Goal: Task Accomplishment & Management: Manage account settings

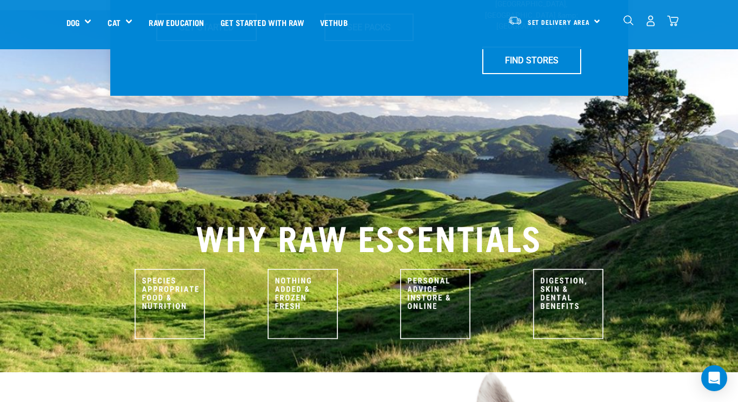
scroll to position [359, 0]
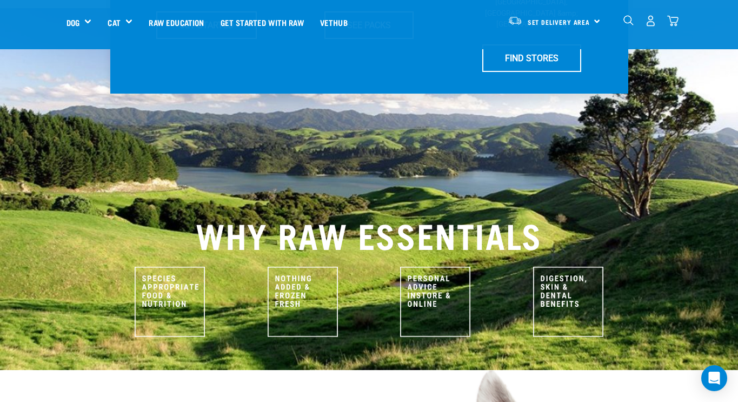
click at [645, 18] on img "dropdown navigation" at bounding box center [650, 20] width 11 height 11
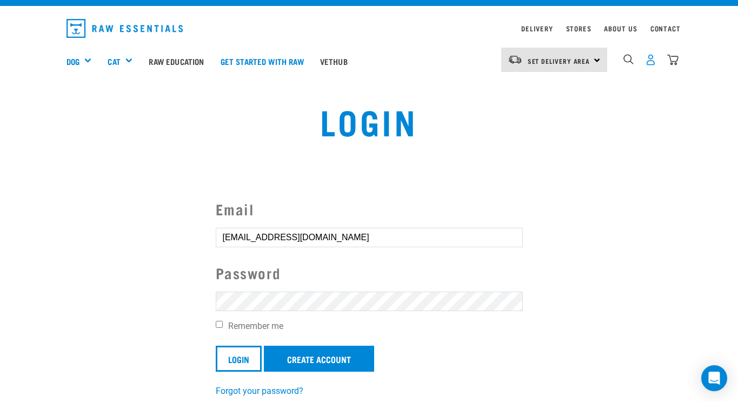
scroll to position [23, 0]
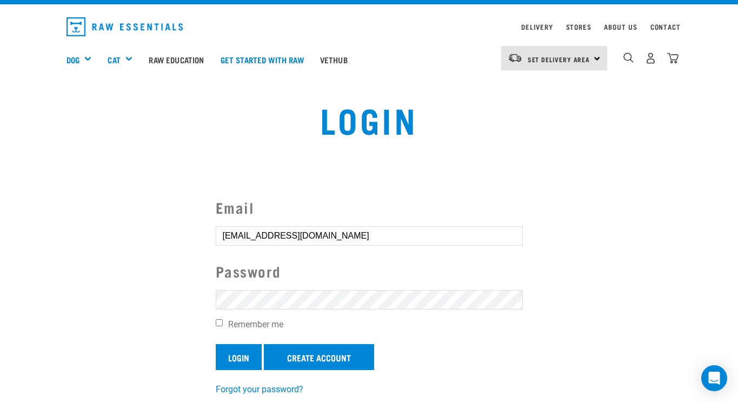
click at [249, 355] on input "Login" at bounding box center [239, 357] width 46 height 26
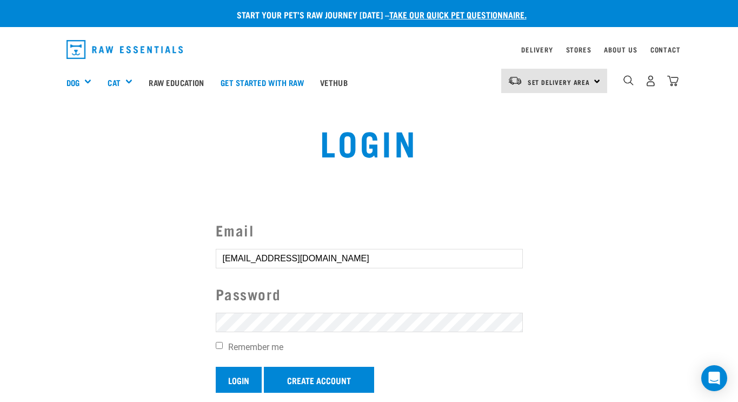
click at [245, 375] on input "Login" at bounding box center [239, 380] width 46 height 26
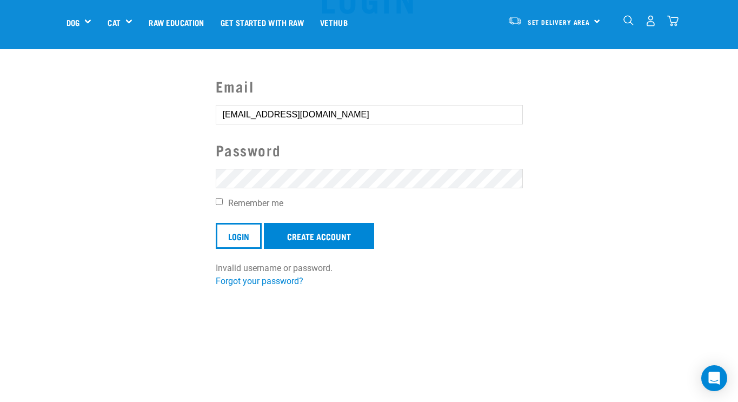
scroll to position [69, 0]
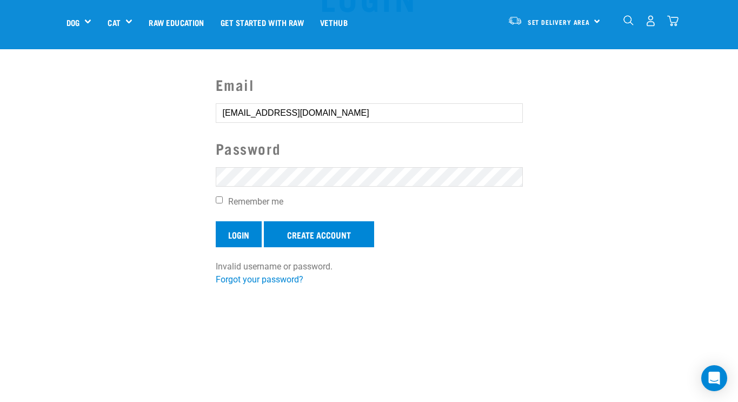
click at [239, 237] on input "Login" at bounding box center [239, 234] width 46 height 26
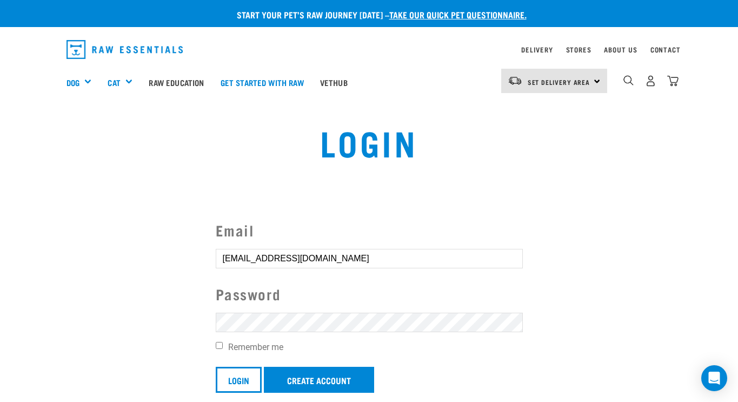
click at [217, 344] on input "Remember me" at bounding box center [219, 345] width 7 height 7
checkbox input "true"
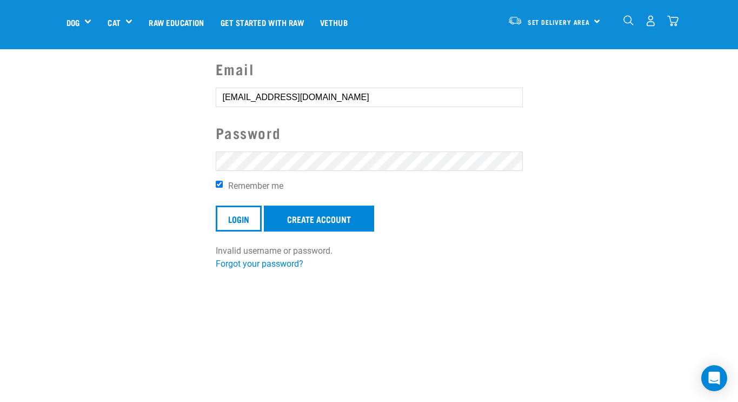
scroll to position [86, 0]
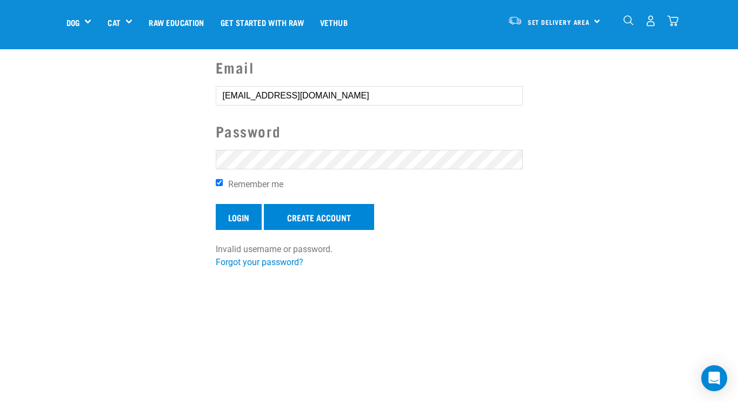
click at [245, 223] on input "Login" at bounding box center [239, 217] width 46 height 26
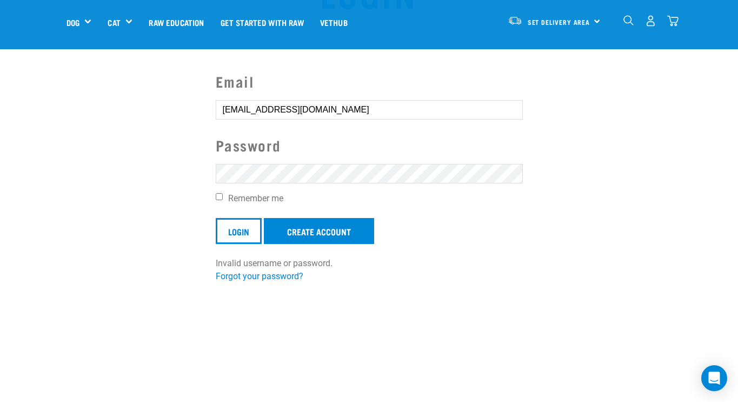
scroll to position [75, 0]
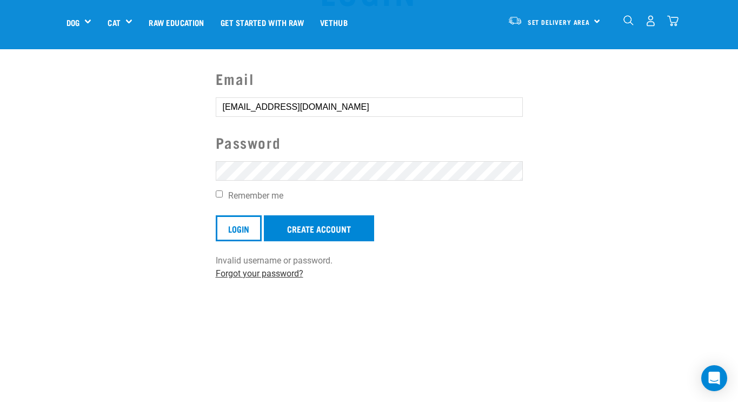
click at [267, 272] on link "Forgot your password?" at bounding box center [260, 273] width 88 height 10
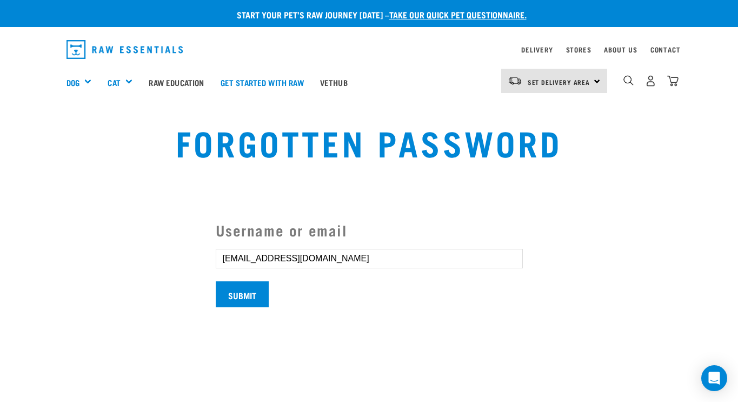
click at [245, 289] on input "Submit" at bounding box center [242, 294] width 53 height 26
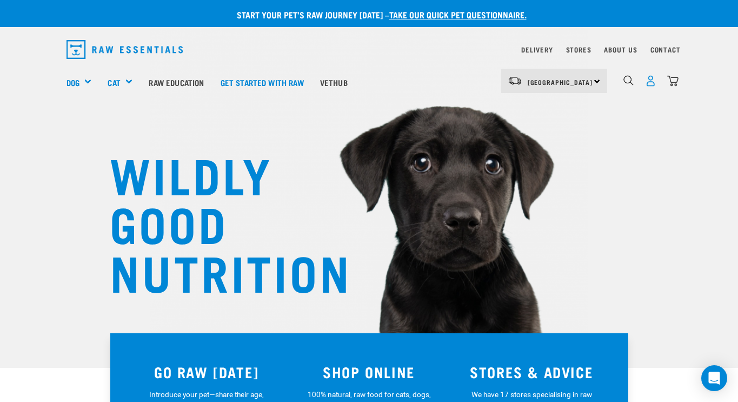
click at [650, 81] on img "dropdown navigation" at bounding box center [650, 80] width 11 height 11
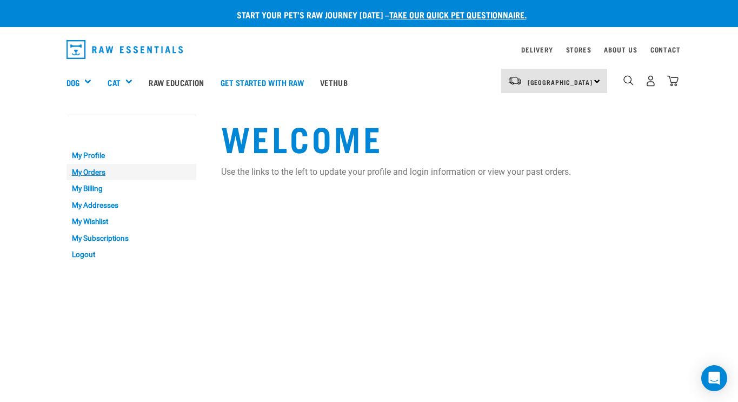
click at [95, 171] on link "My Orders" at bounding box center [131, 172] width 130 height 17
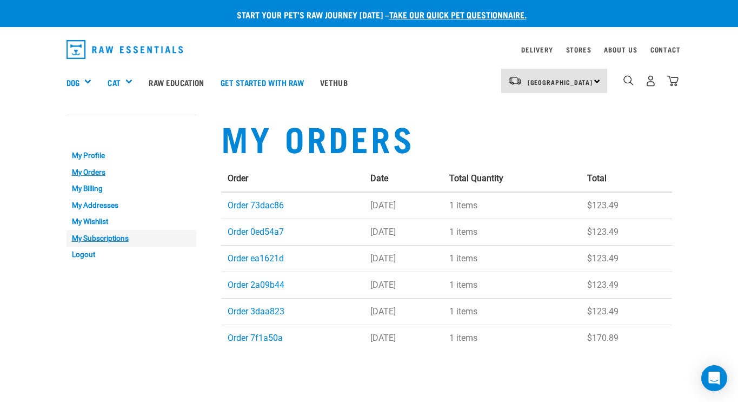
click at [99, 237] on link "My Subscriptions" at bounding box center [131, 238] width 130 height 17
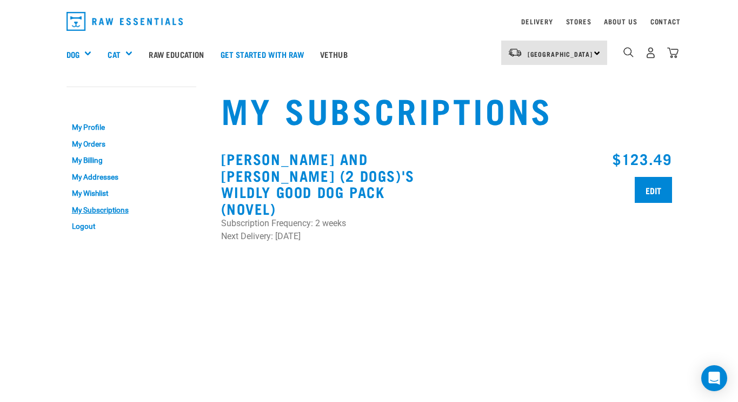
scroll to position [12, 0]
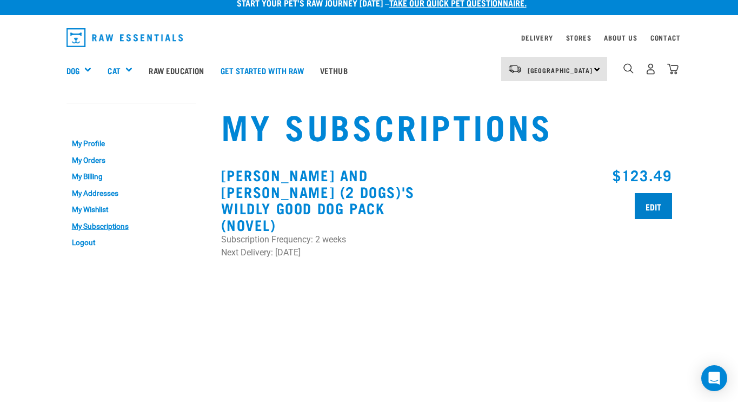
click at [656, 212] on input "Edit" at bounding box center [653, 206] width 37 height 26
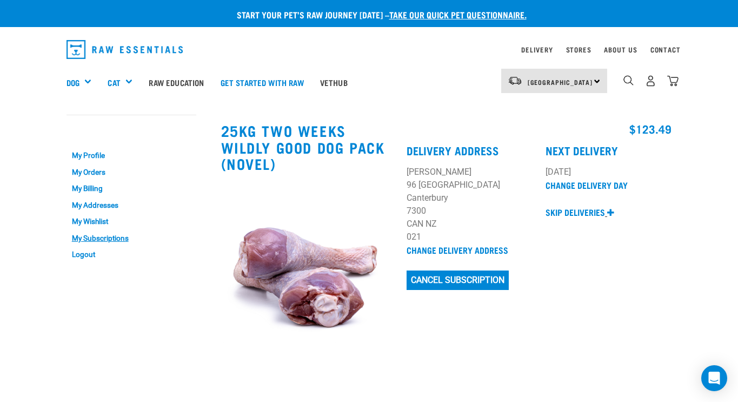
click at [612, 211] on icon at bounding box center [610, 212] width 7 height 9
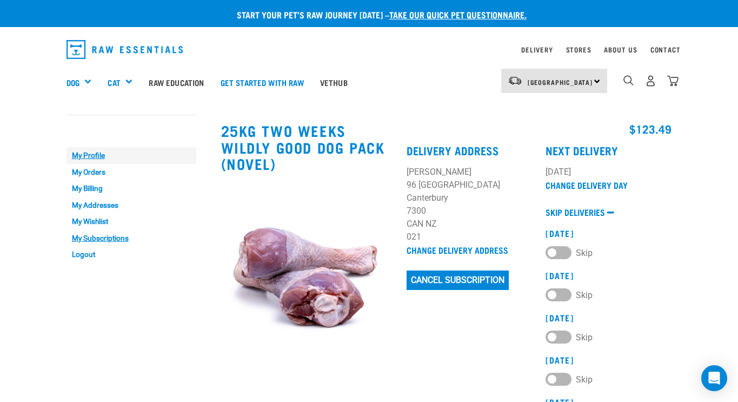
click at [94, 155] on link "My Profile" at bounding box center [131, 155] width 130 height 17
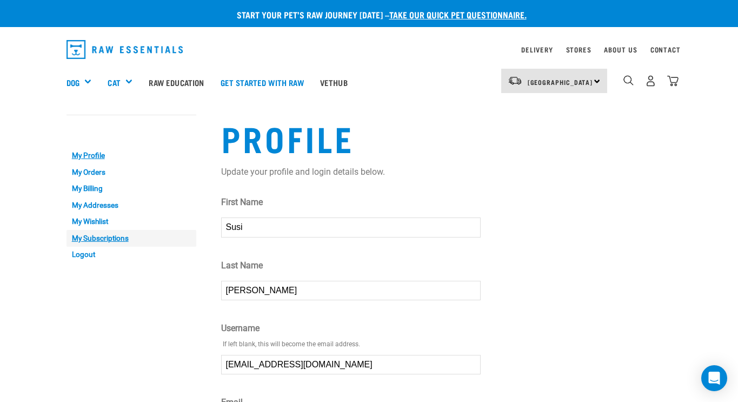
click at [97, 238] on link "My Subscriptions" at bounding box center [131, 238] width 130 height 17
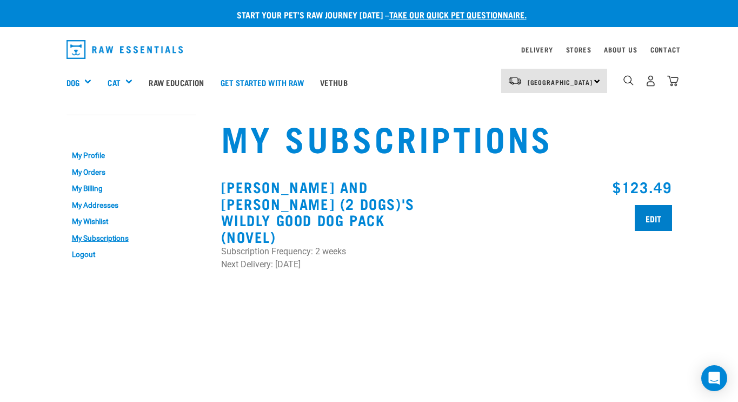
click at [658, 223] on input "Edit" at bounding box center [653, 218] width 37 height 26
click at [654, 218] on input "Edit" at bounding box center [653, 218] width 37 height 26
click at [651, 216] on input "Edit" at bounding box center [653, 218] width 37 height 26
